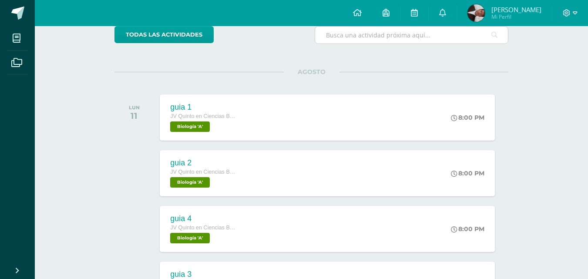
scroll to position [37, 0]
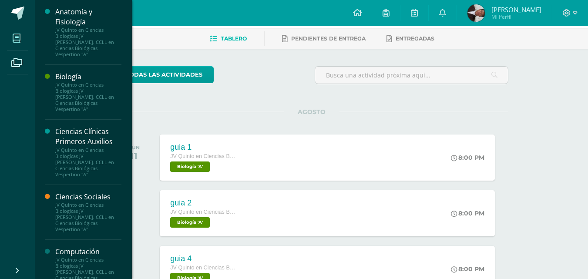
click at [15, 39] on icon at bounding box center [17, 38] width 8 height 9
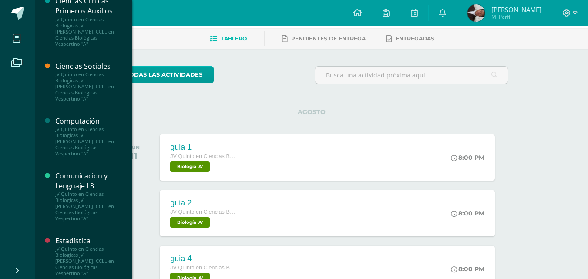
scroll to position [304, 0]
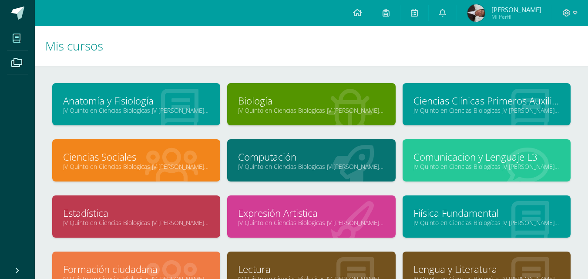
click at [344, 159] on link "Computación" at bounding box center [311, 156] width 146 height 13
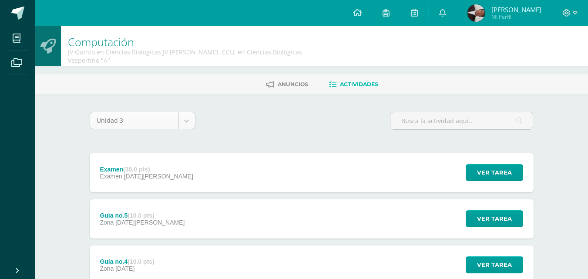
click at [184, 114] on body "Mis cursos Archivos Cerrar panel Anatomía y Fisiología JV Quinto en Ciencias Bi…" at bounding box center [294, 263] width 588 height 527
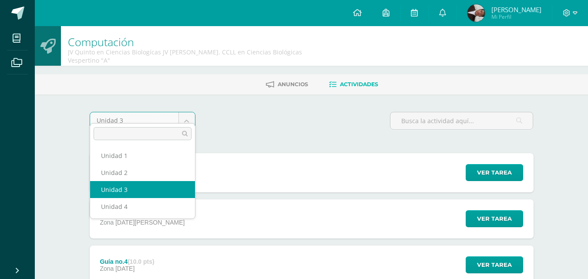
click at [184, 114] on body "Mis cursos Archivos Cerrar panel Anatomía y Fisiología JV Quinto en Ciencias Bi…" at bounding box center [294, 263] width 588 height 527
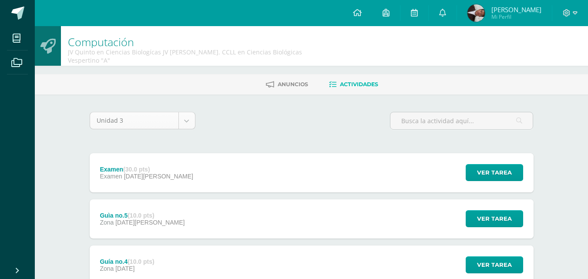
click at [184, 114] on body "Mis cursos Archivos Cerrar panel Anatomía y Fisiología JV Quinto en Ciencias Bi…" at bounding box center [294, 263] width 588 height 527
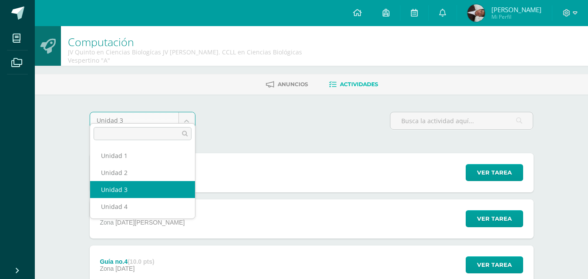
click at [184, 114] on body "Mis cursos Archivos Cerrar panel Anatomía y Fisiología JV Quinto en Ciencias Bi…" at bounding box center [294, 263] width 588 height 527
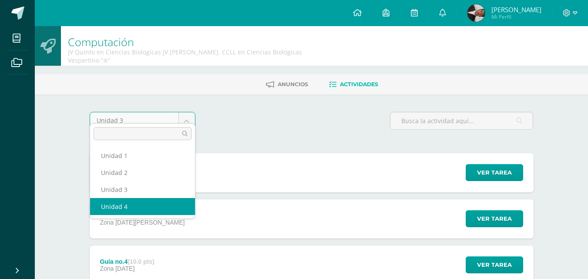
select select "Unidad 4"
